Goal: Navigation & Orientation: Find specific page/section

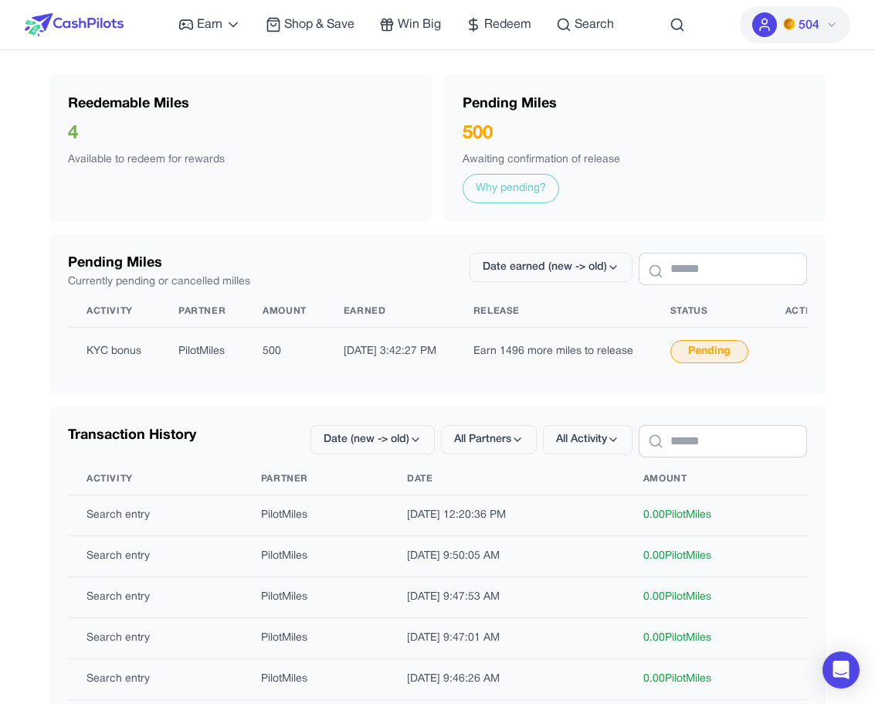
click at [97, 21] on img at bounding box center [74, 24] width 99 height 23
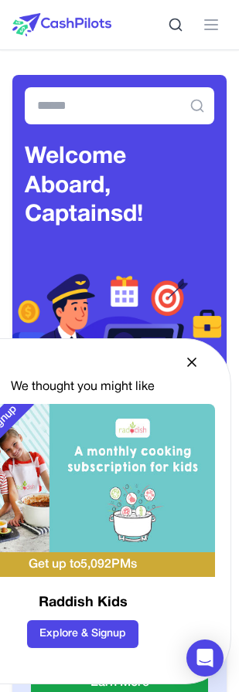
click at [110, 443] on img at bounding box center [83, 478] width 264 height 148
